Goal: Use online tool/utility: Utilize a website feature to perform a specific function

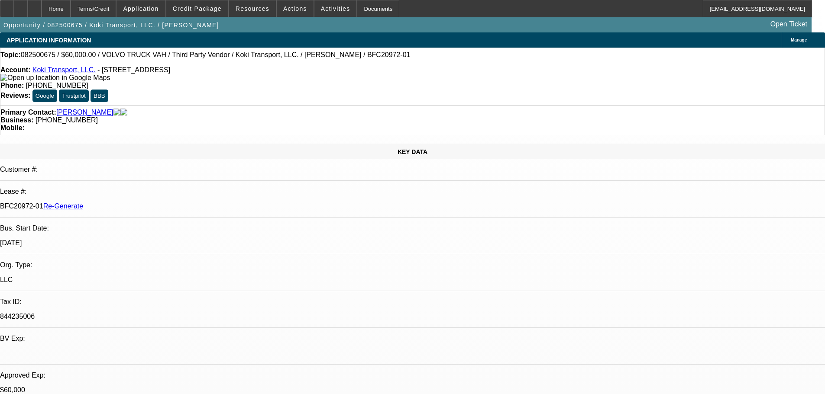
select select "3"
select select "0.2"
select select "2"
select select "0"
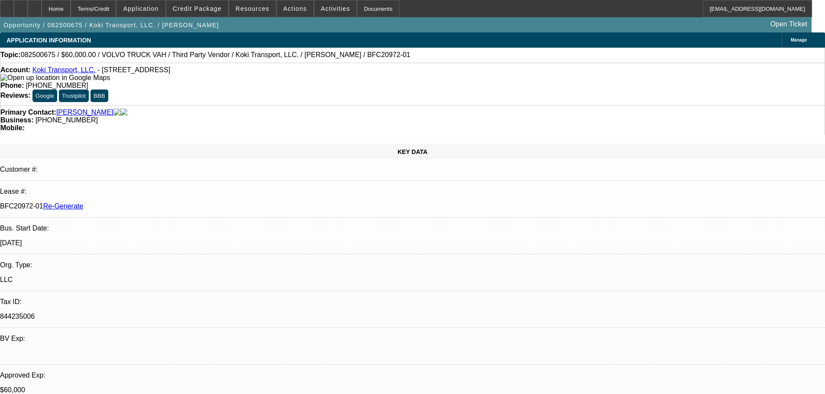
select select "6"
click at [321, 9] on span "Activities" at bounding box center [335, 8] width 29 height 7
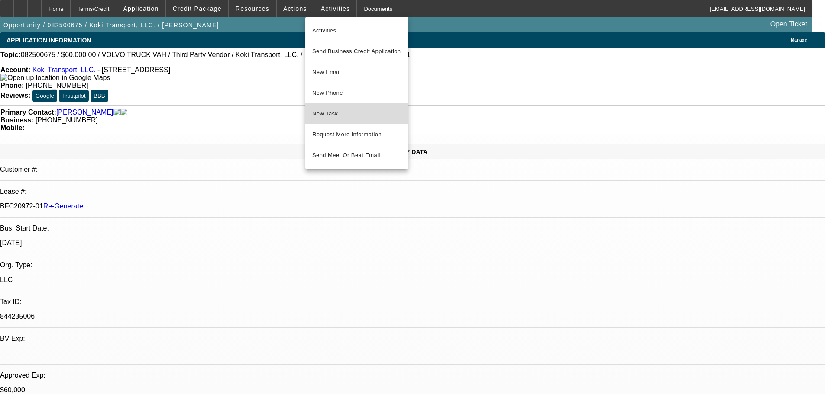
click at [347, 115] on span "New Task" at bounding box center [356, 114] width 89 height 10
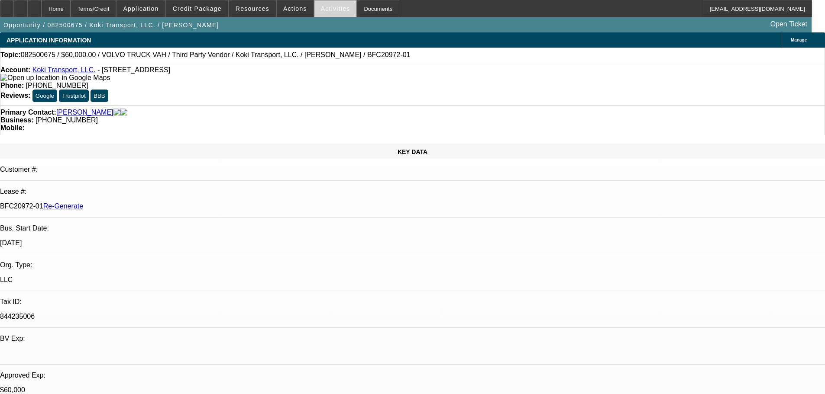
click at [321, 10] on span "Activities" at bounding box center [335, 8] width 29 height 7
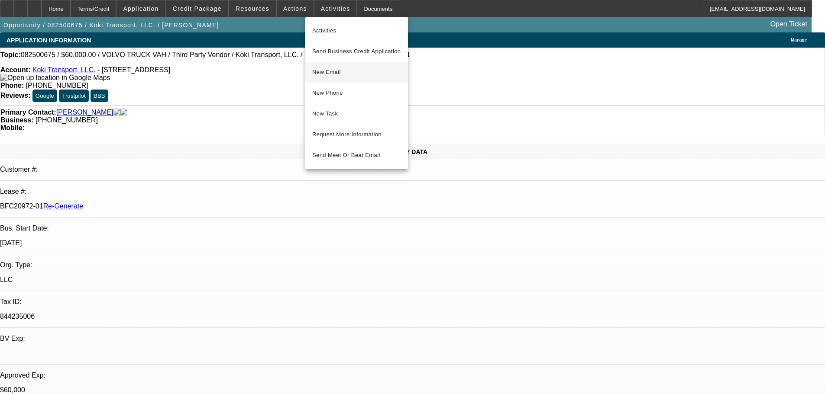
click at [342, 71] on span "New Email" at bounding box center [356, 72] width 89 height 10
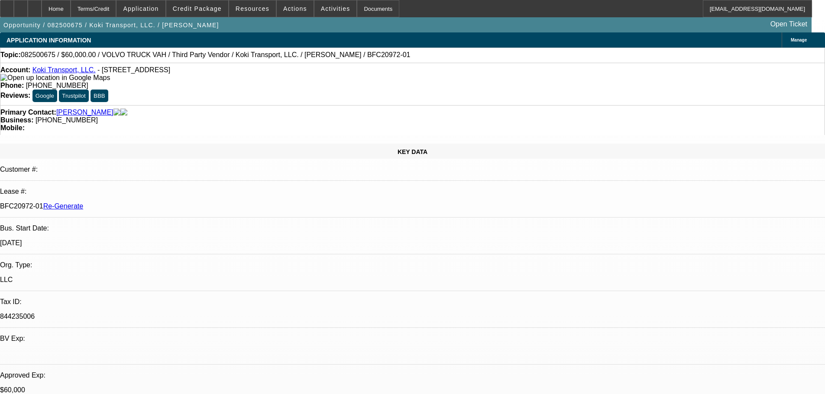
scroll to position [580, 0]
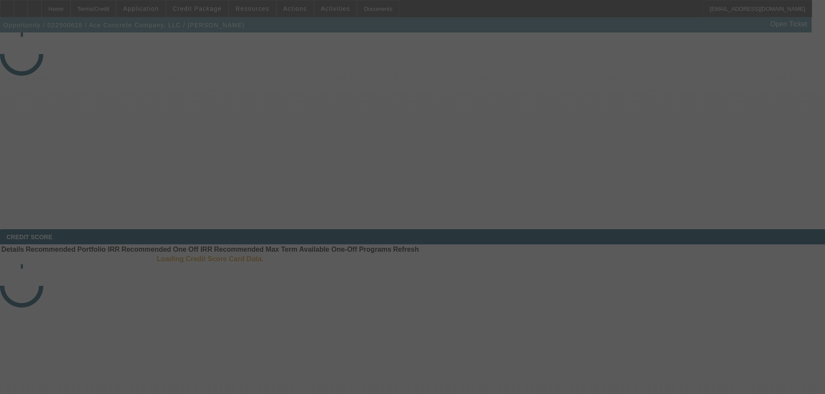
select select "4"
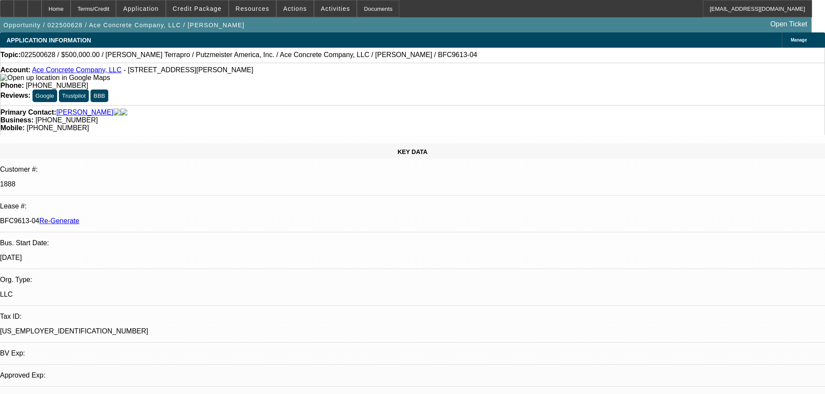
select select "0"
select select "3"
select select "0"
select select "6"
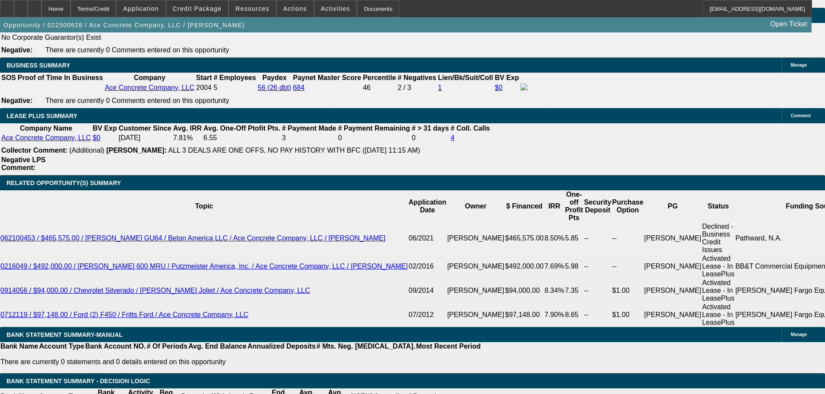
scroll to position [1429, 0]
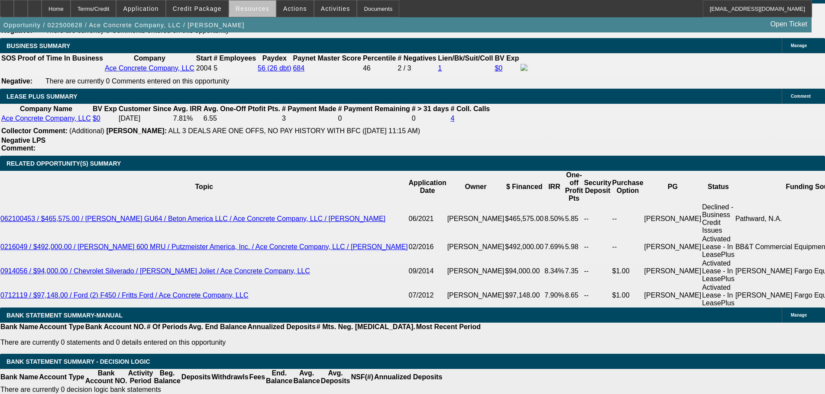
click at [258, 9] on span "Resources" at bounding box center [253, 8] width 34 height 7
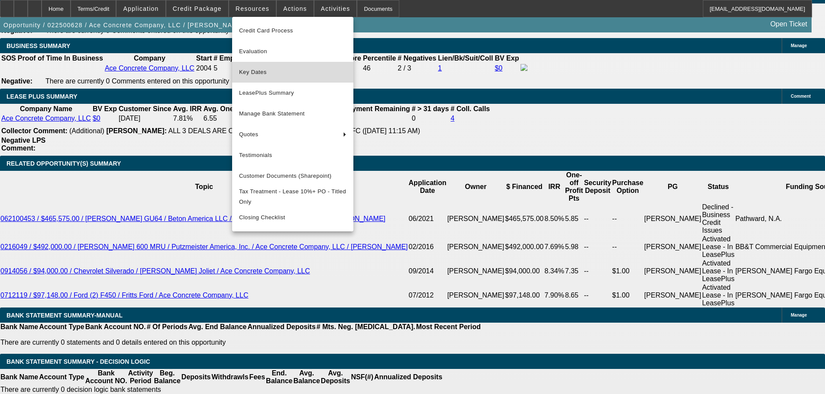
click at [262, 77] on span "Key Dates" at bounding box center [292, 72] width 107 height 10
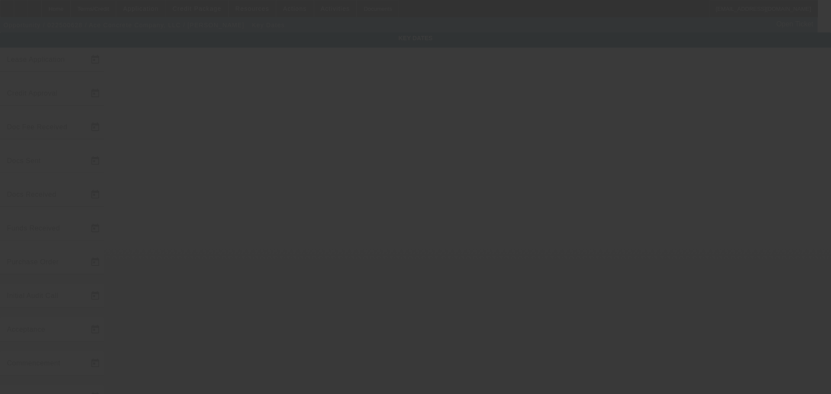
type input "2/25/2025"
type input "3/20/2025"
type input "8/7/2025"
type input "4/10/2025"
type input "8/8/2025"
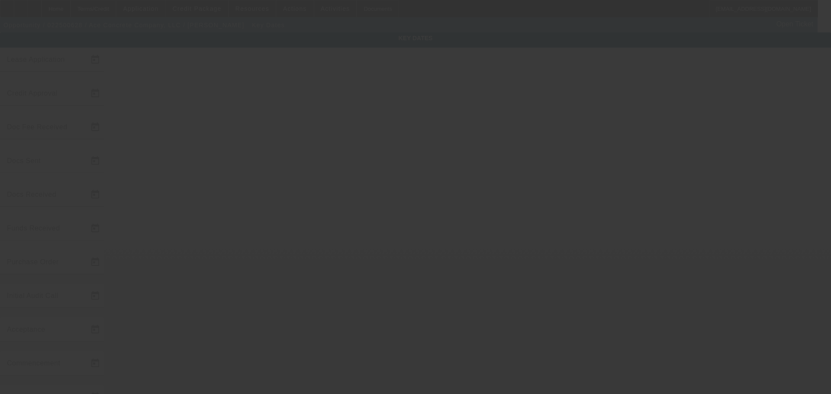
type input "8/7/2025"
type input "8/11/2025"
type input "9/1/2025"
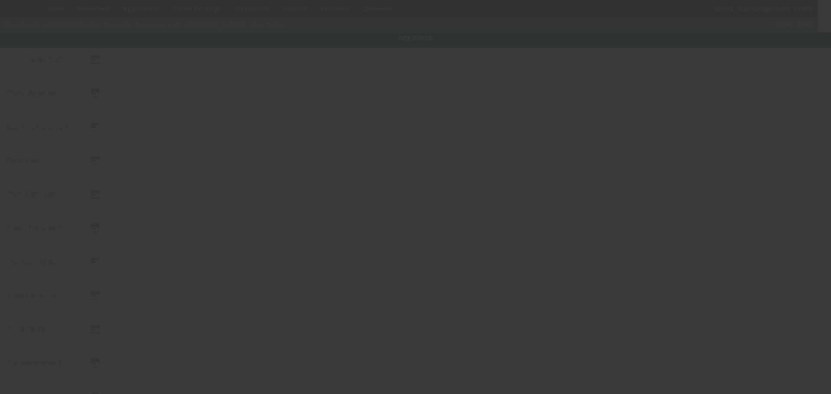
type input "10/1/2025"
type input "9/2/2025"
select select "4"
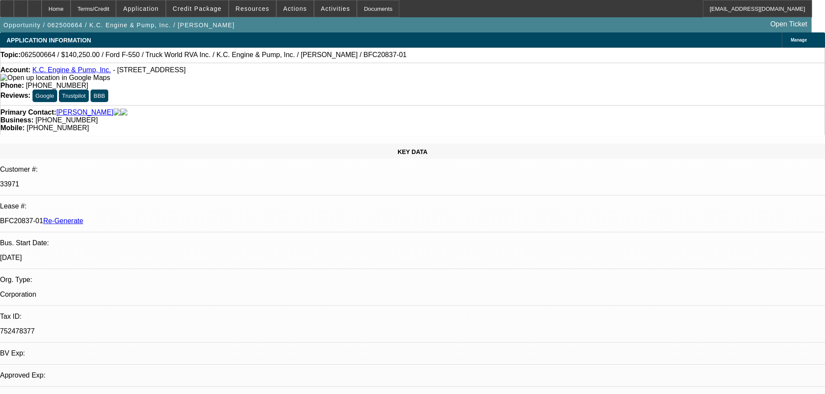
select select "0"
select select "1"
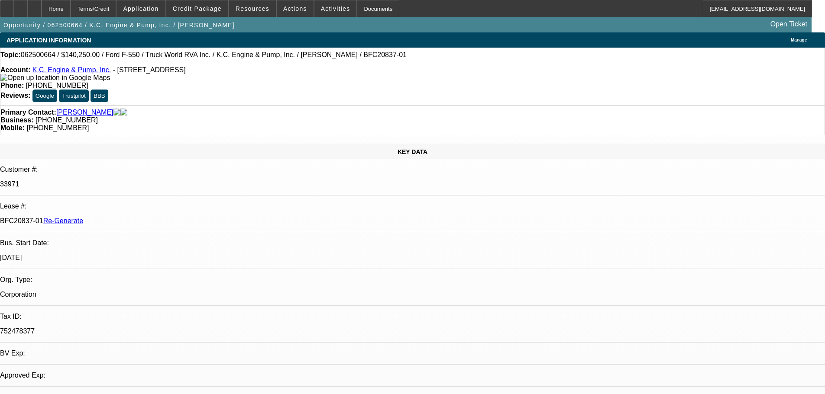
select select "6"
